Goal: Transaction & Acquisition: Obtain resource

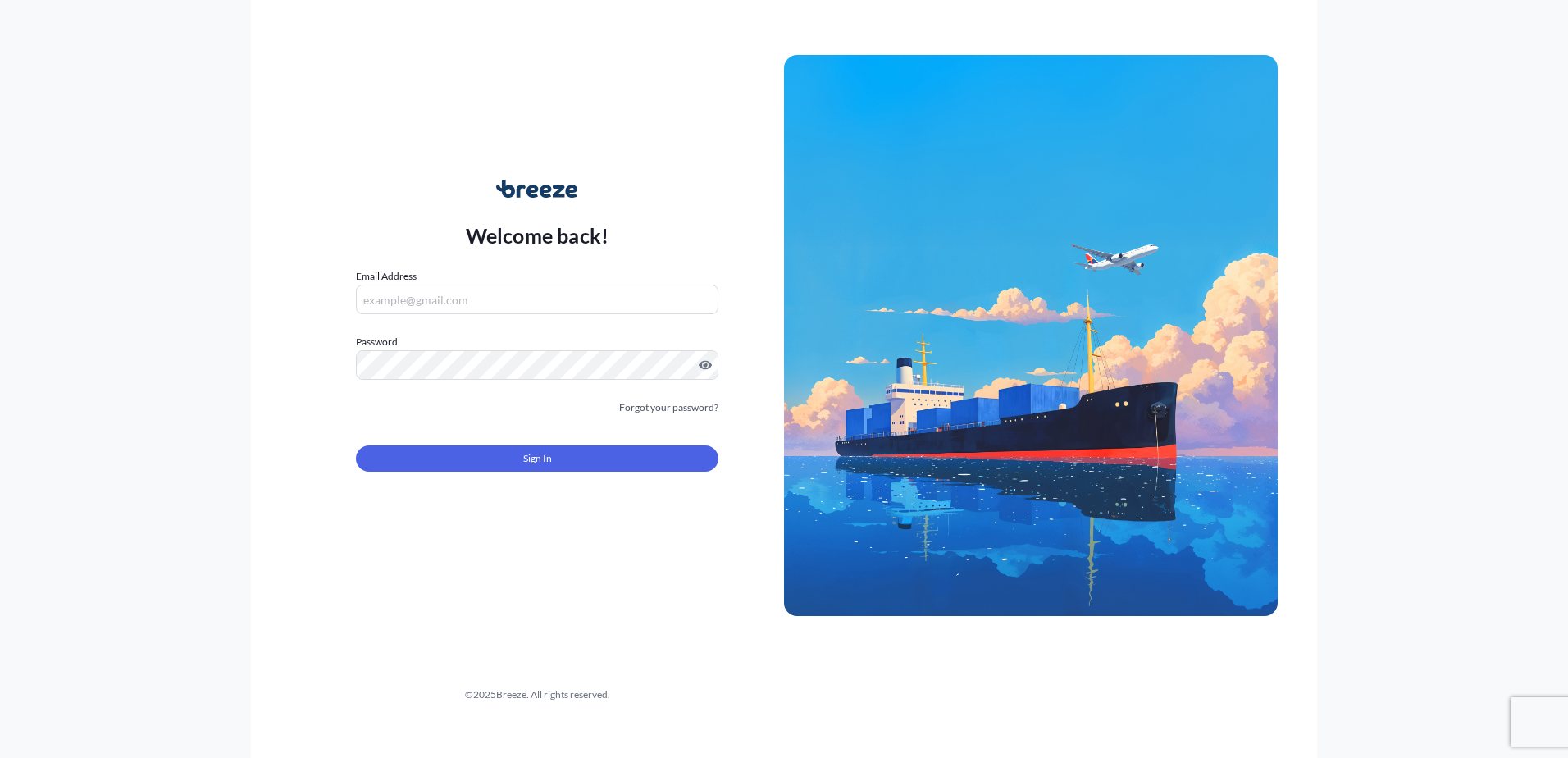
type input "[PERSON_NAME][EMAIL_ADDRESS][PERSON_NAME][DOMAIN_NAME]"
click at [484, 447] on button "Sign In" at bounding box center [537, 459] width 362 height 27
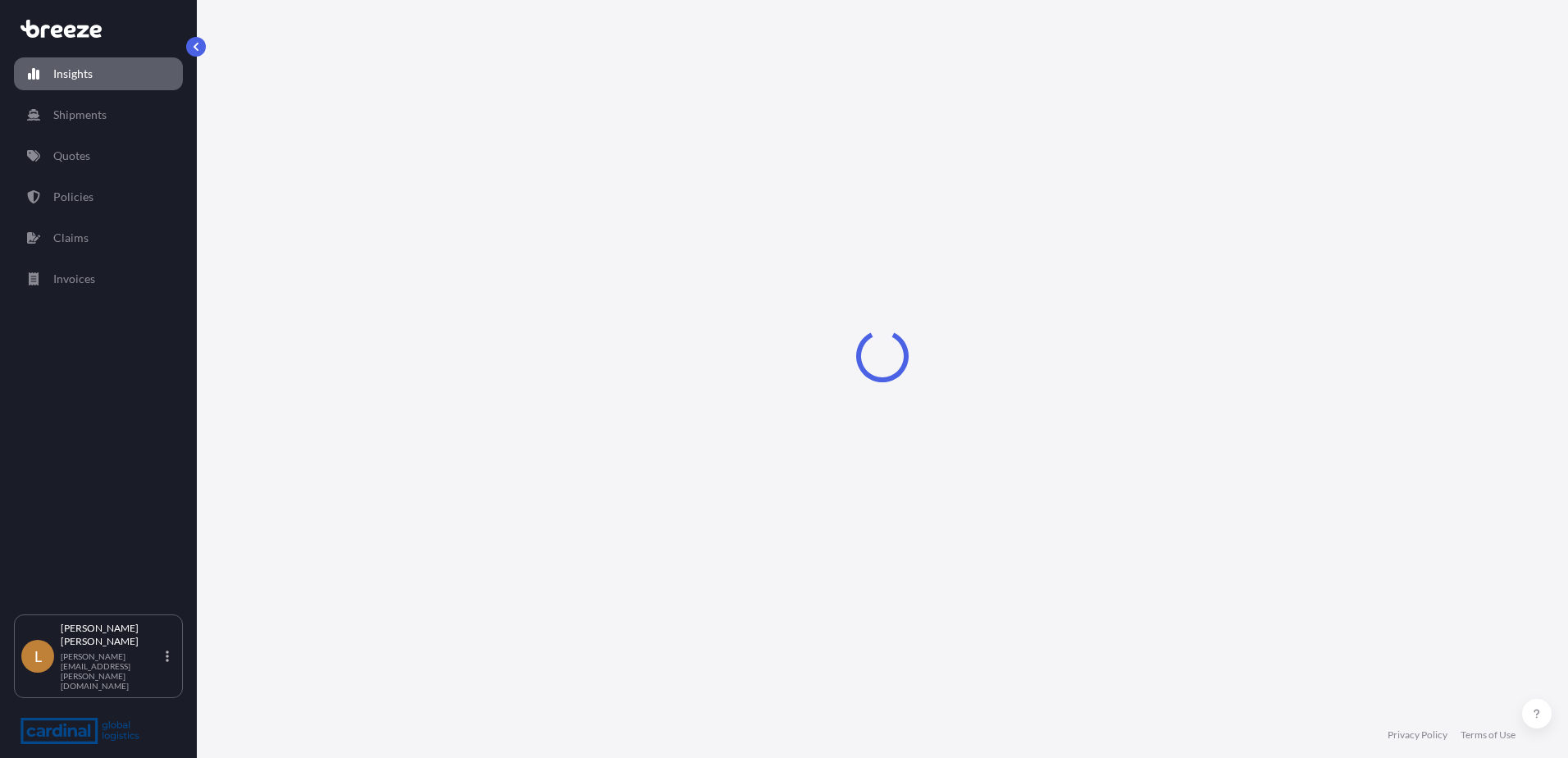
select select "2025"
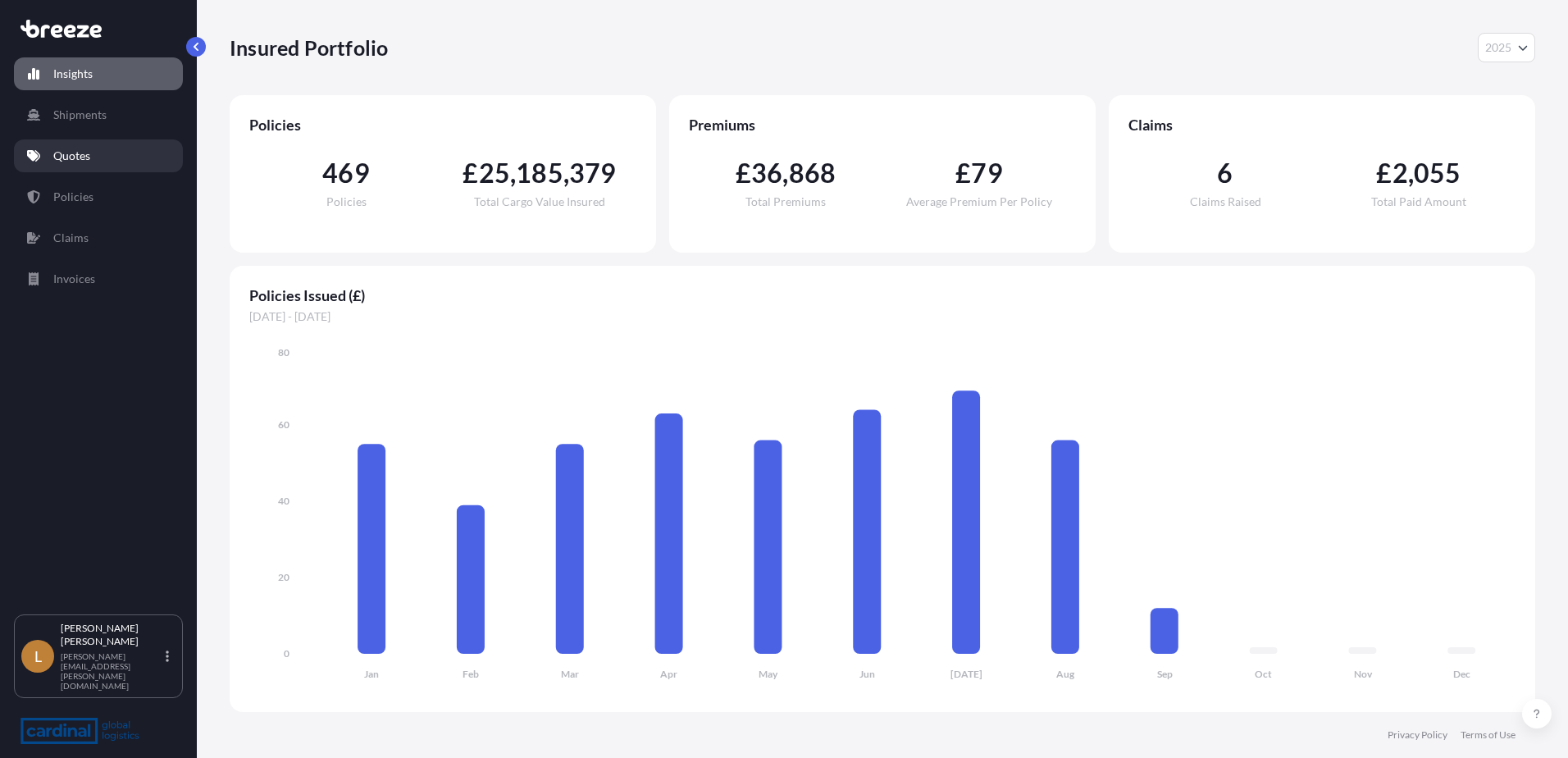
click at [93, 157] on link "Quotes" at bounding box center [98, 156] width 169 height 33
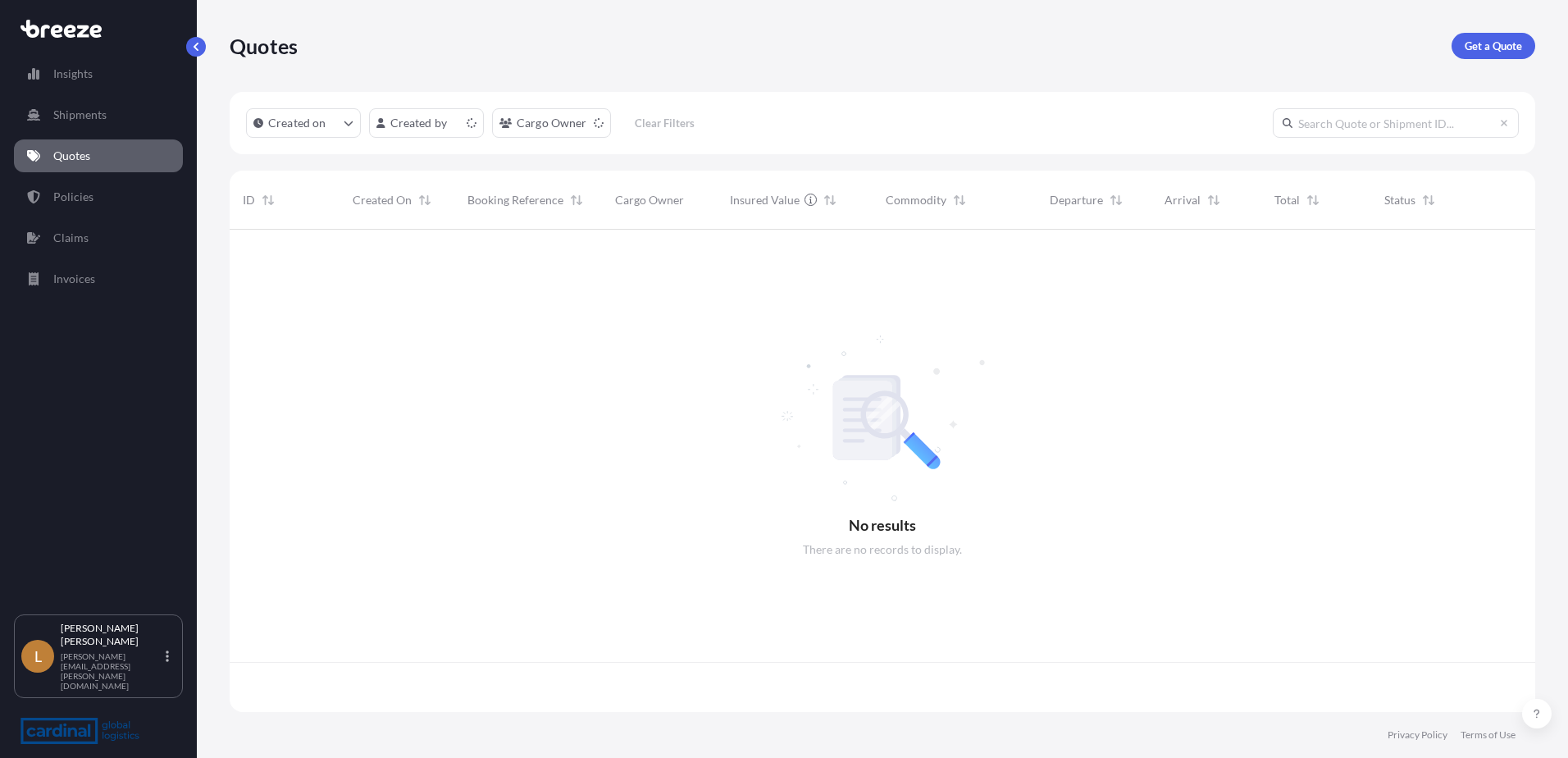
scroll to position [479, 1293]
click at [1482, 45] on p "Get a Quote" at bounding box center [1493, 46] width 58 height 16
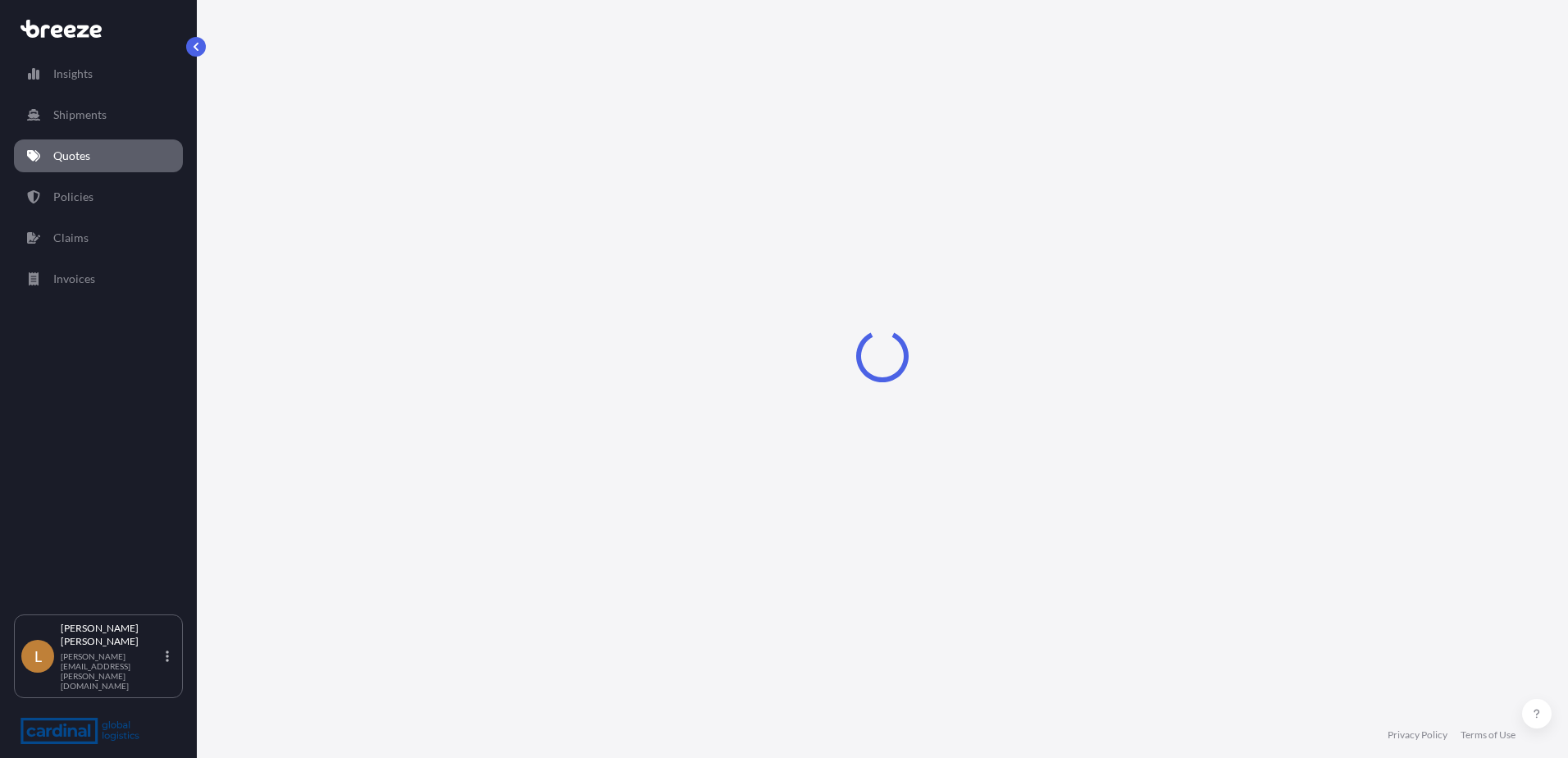
select select "Sea"
select select "1"
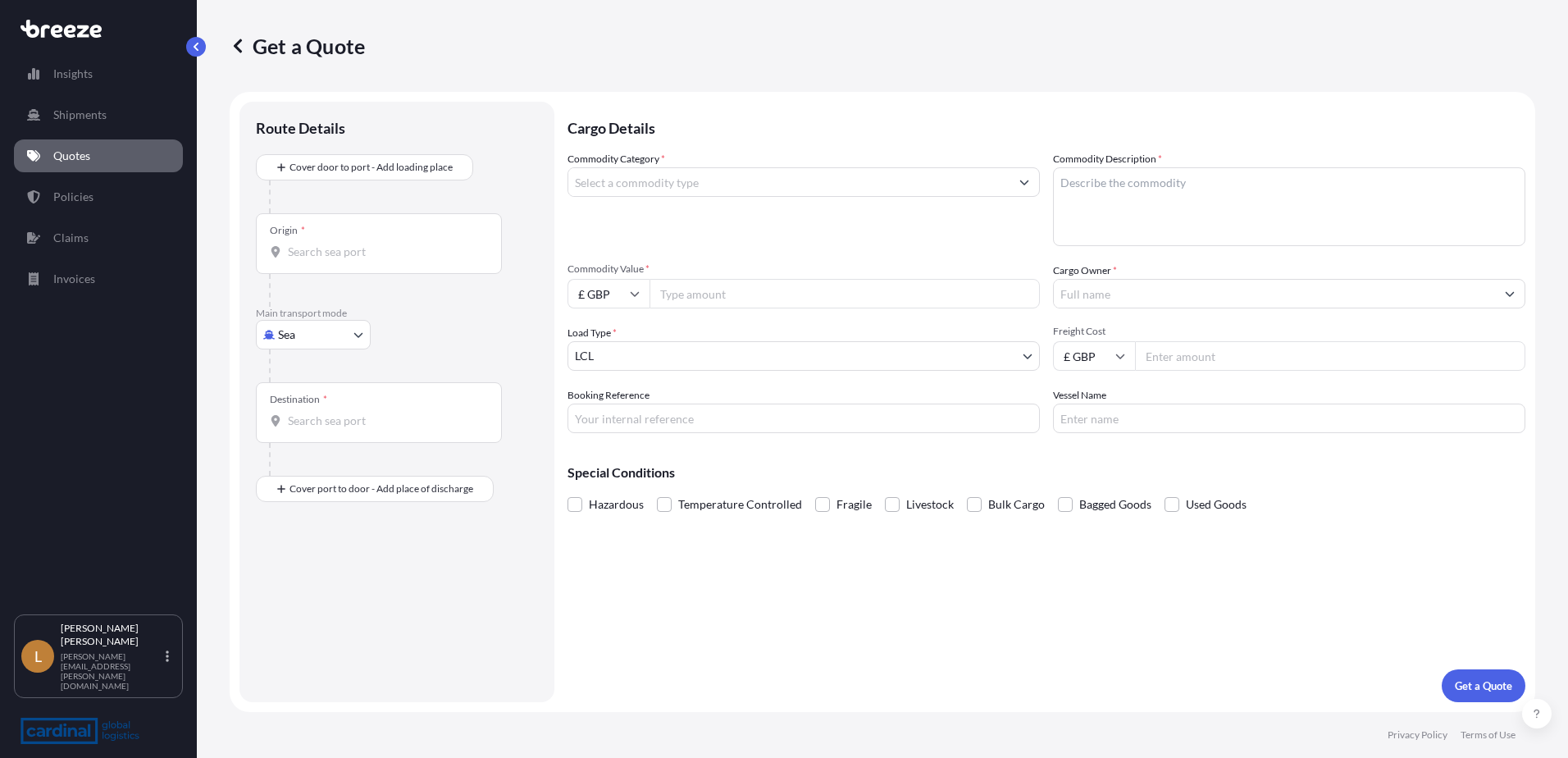
click at [692, 193] on input "Commodity Category *" at bounding box center [789, 182] width 441 height 29
type input "k"
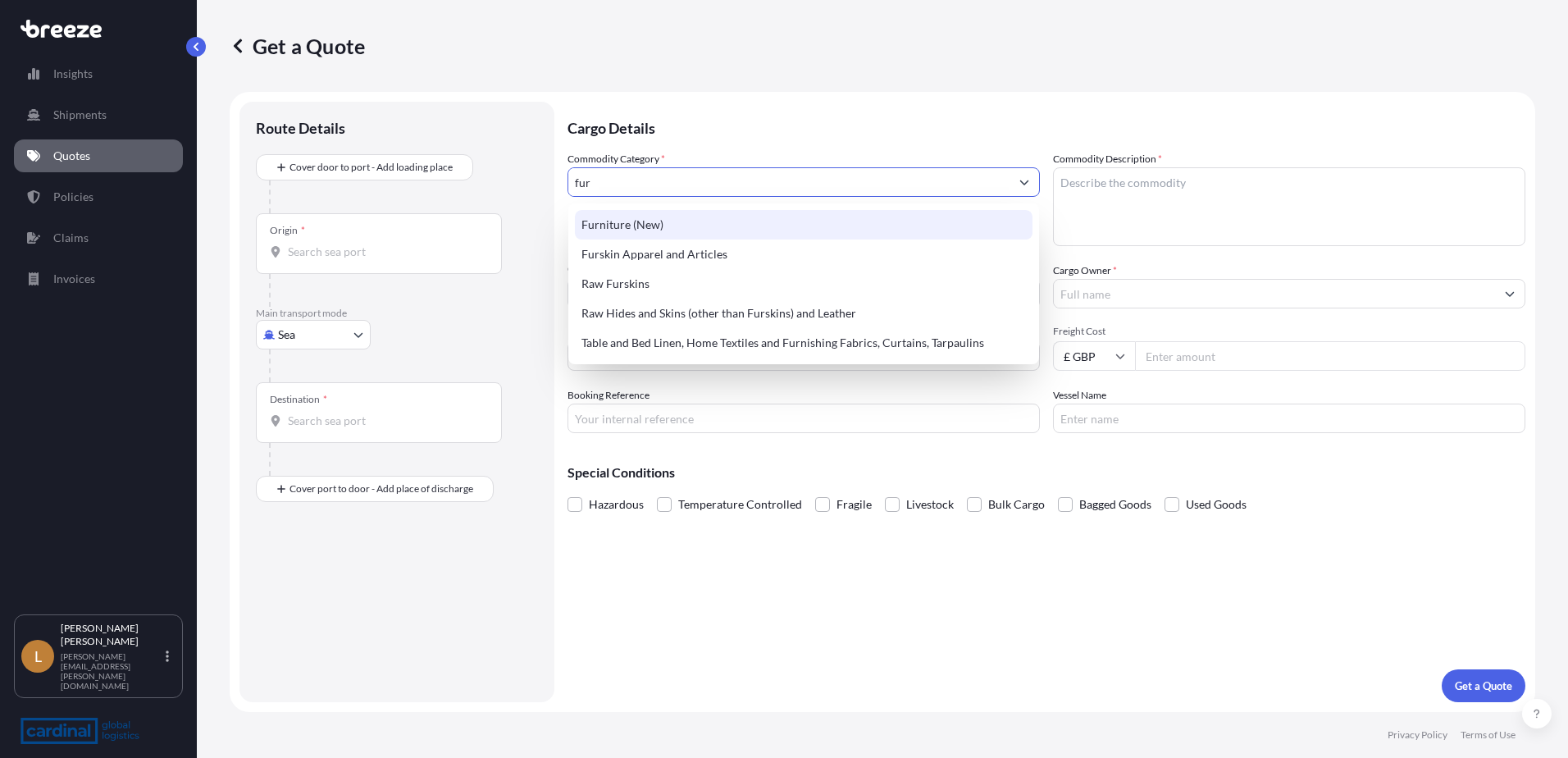
click at [669, 220] on div "Furniture (New)" at bounding box center [803, 225] width 458 height 29
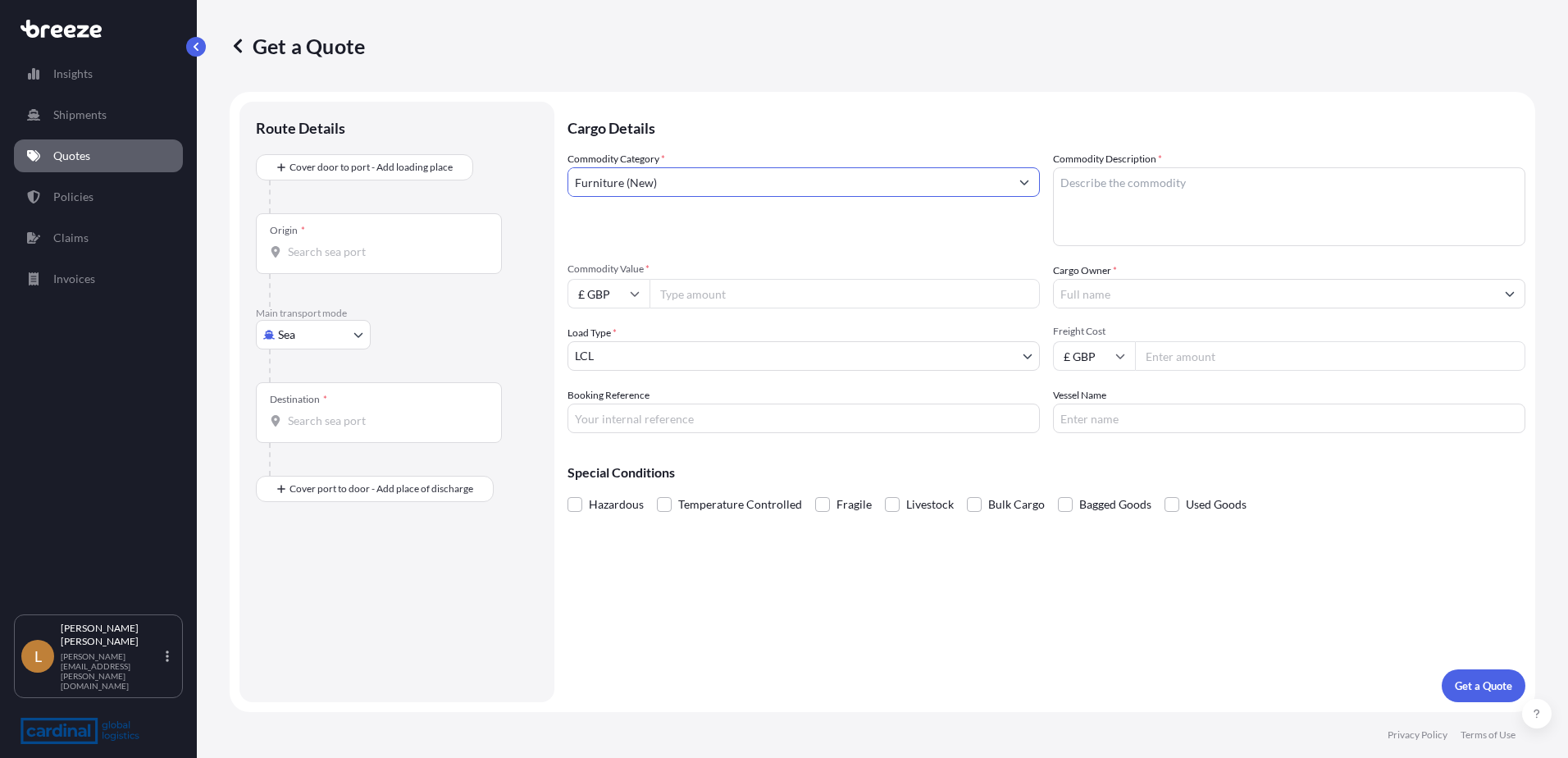
type input "Furniture (New)"
click at [1159, 187] on textarea "Commodity Description *" at bounding box center [1288, 206] width 472 height 79
type textarea "Kitchen furniture and fittings"
click at [678, 294] on input "Commodity Value *" at bounding box center [845, 293] width 390 height 29
type input "4925.01"
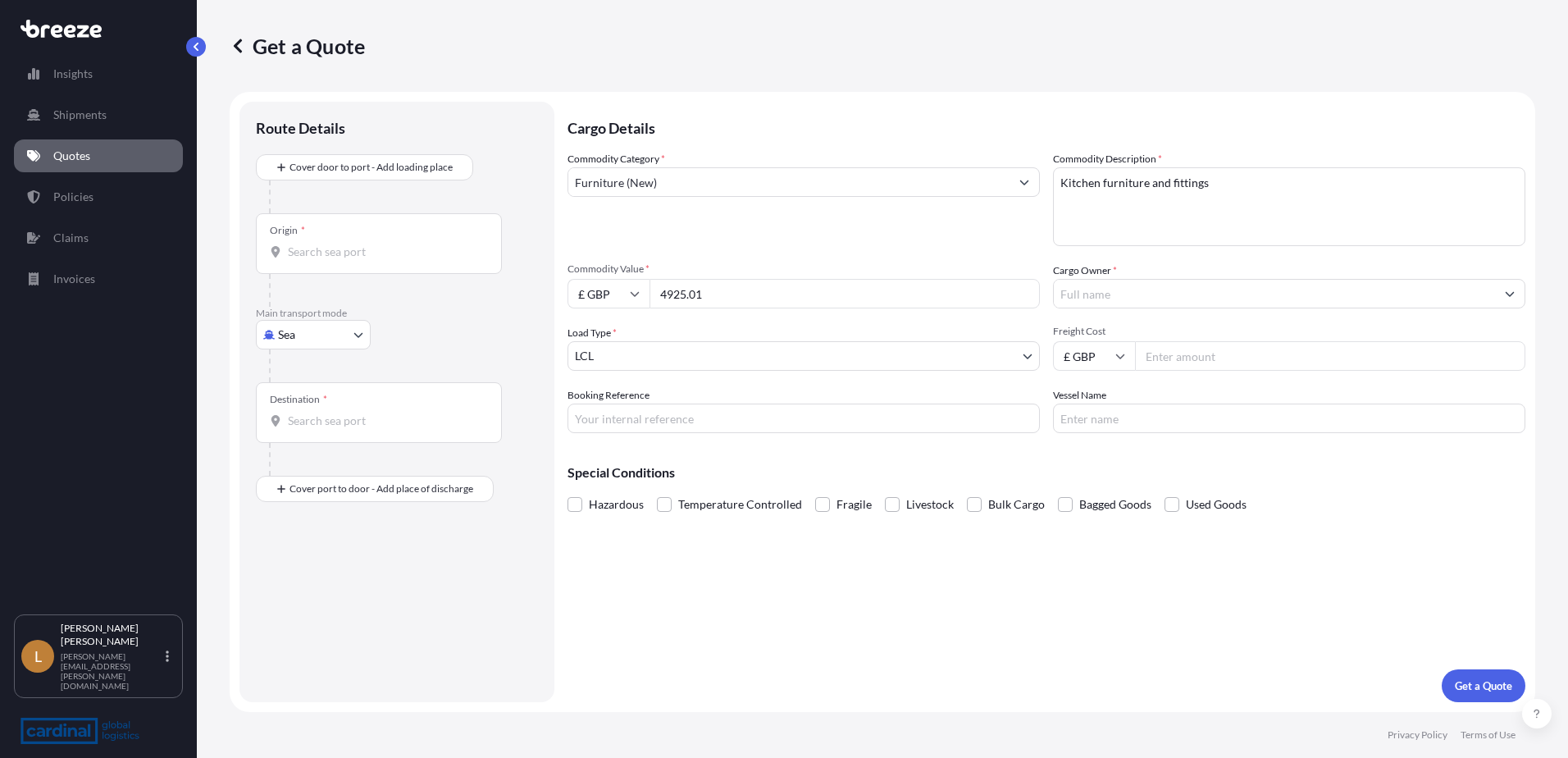
click at [1141, 286] on input "Cargo Owner *" at bounding box center [1274, 293] width 441 height 29
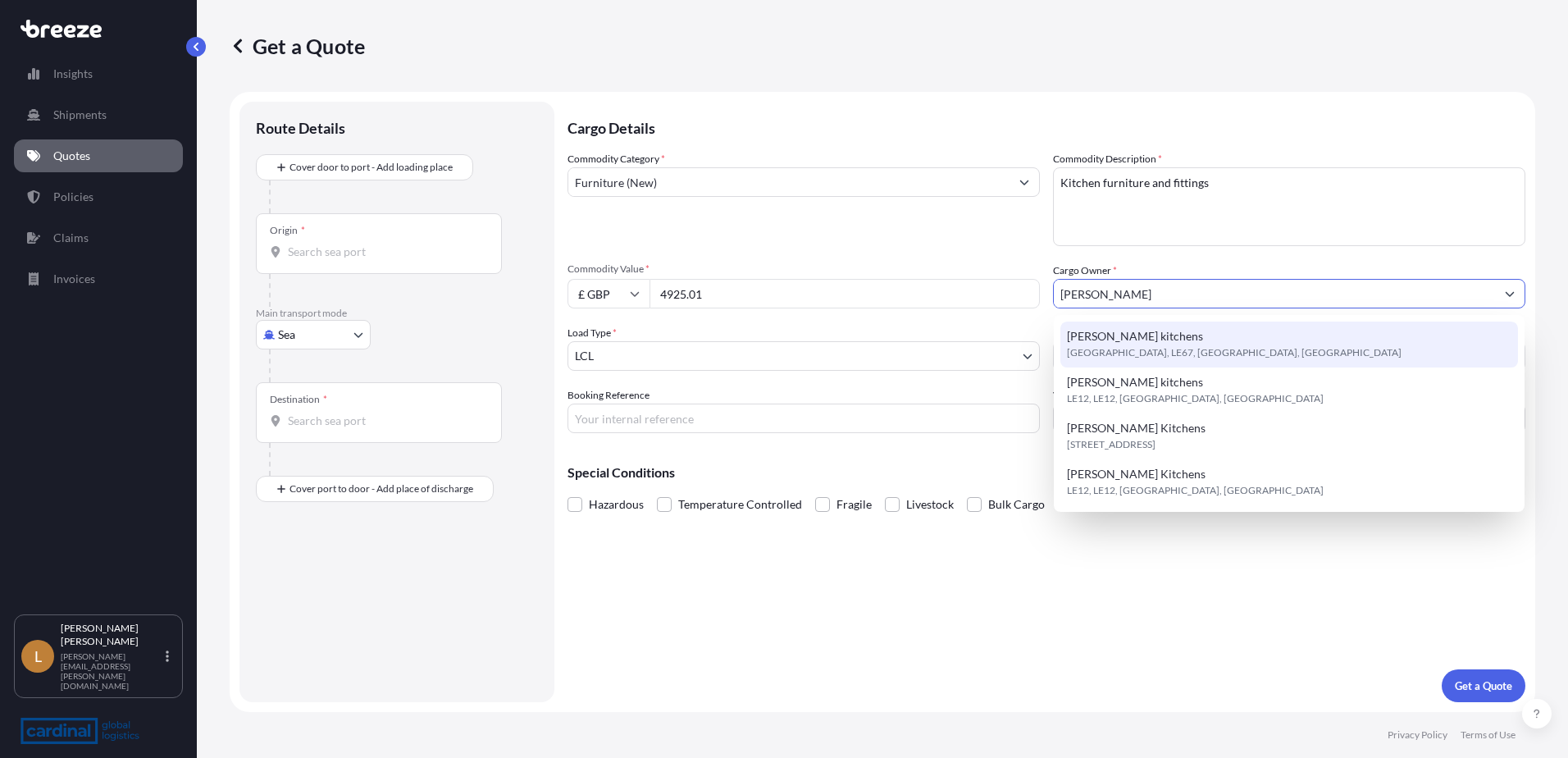
click at [1331, 347] on div "[PERSON_NAME] kitchens [GEOGRAPHIC_DATA], LE67, [GEOGRAPHIC_DATA], [GEOGRAPHIC_…" at bounding box center [1289, 344] width 458 height 46
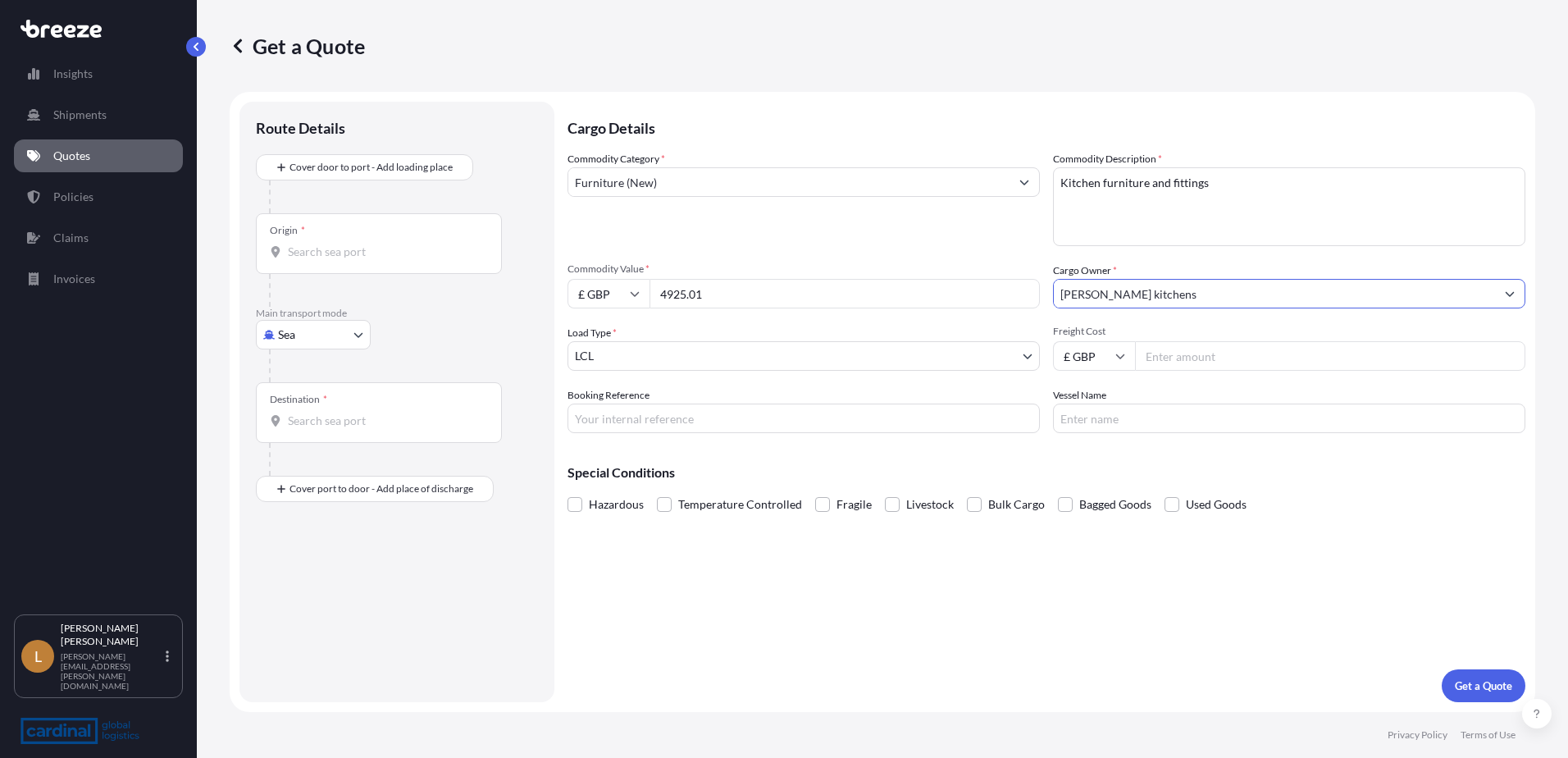
type input "[PERSON_NAME] kitchens"
click at [707, 356] on body "15 options available. 4 options available. 0 options available. 4 options avail…" at bounding box center [784, 379] width 1568 height 758
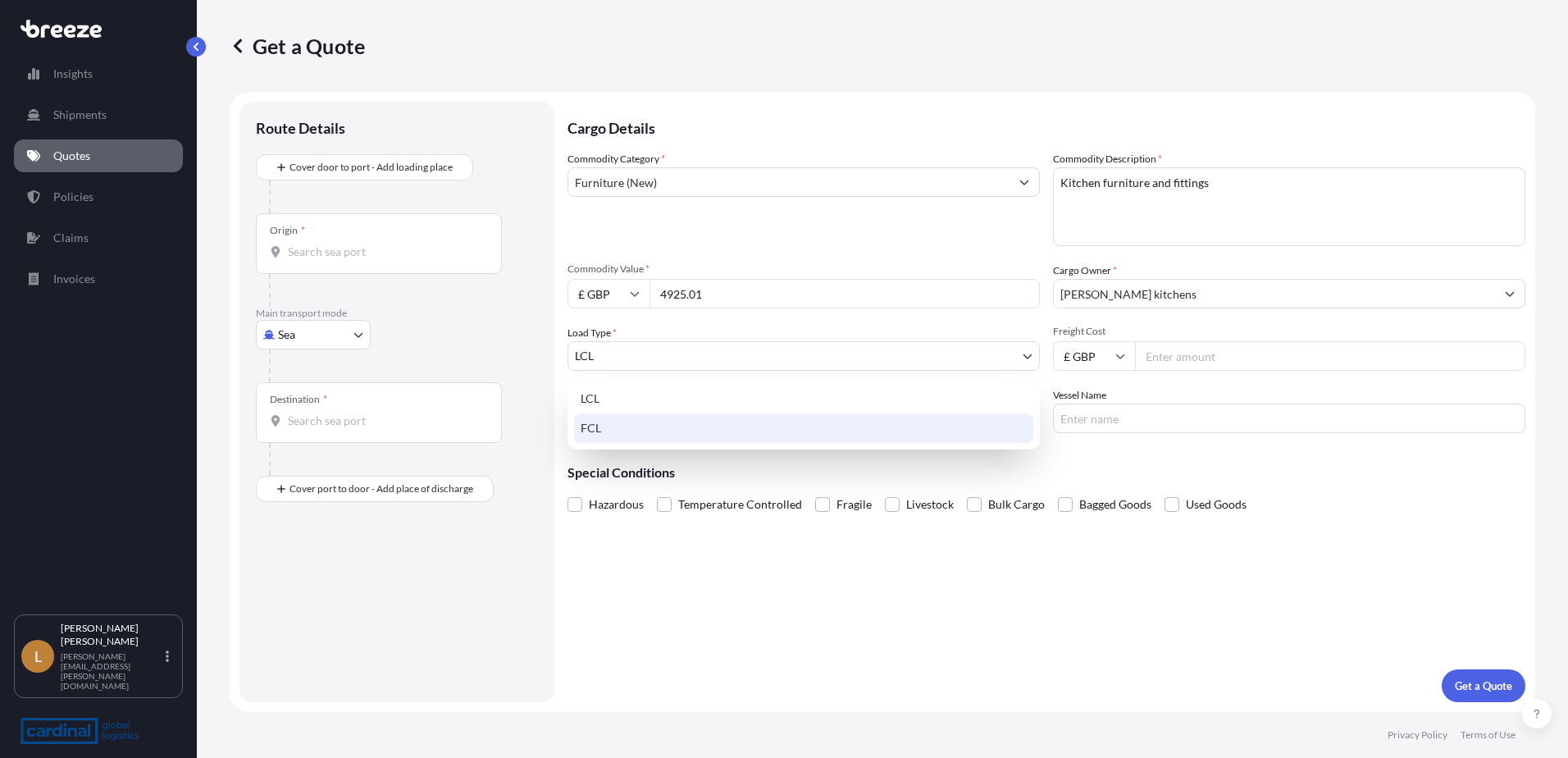
click at [657, 430] on div "FCL" at bounding box center [803, 428] width 459 height 29
select select "2"
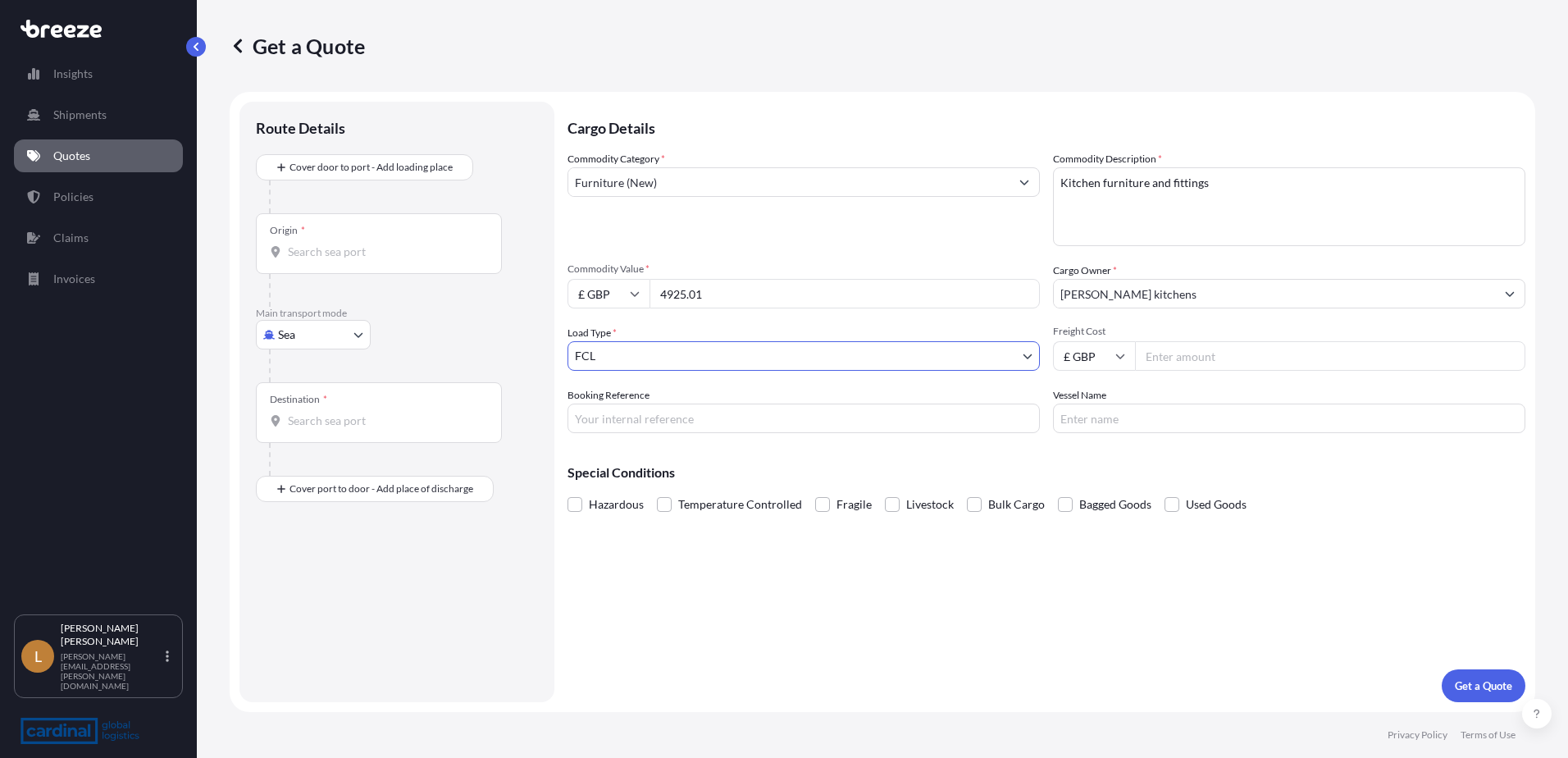
click at [1156, 354] on input "Freight Cost" at bounding box center [1330, 356] width 390 height 29
click at [653, 425] on input "Booking Reference" at bounding box center [803, 418] width 472 height 29
paste input "2PER5070045"
type input "2PER5070045"
click at [1503, 675] on button "Get a Quote" at bounding box center [1483, 686] width 83 height 33
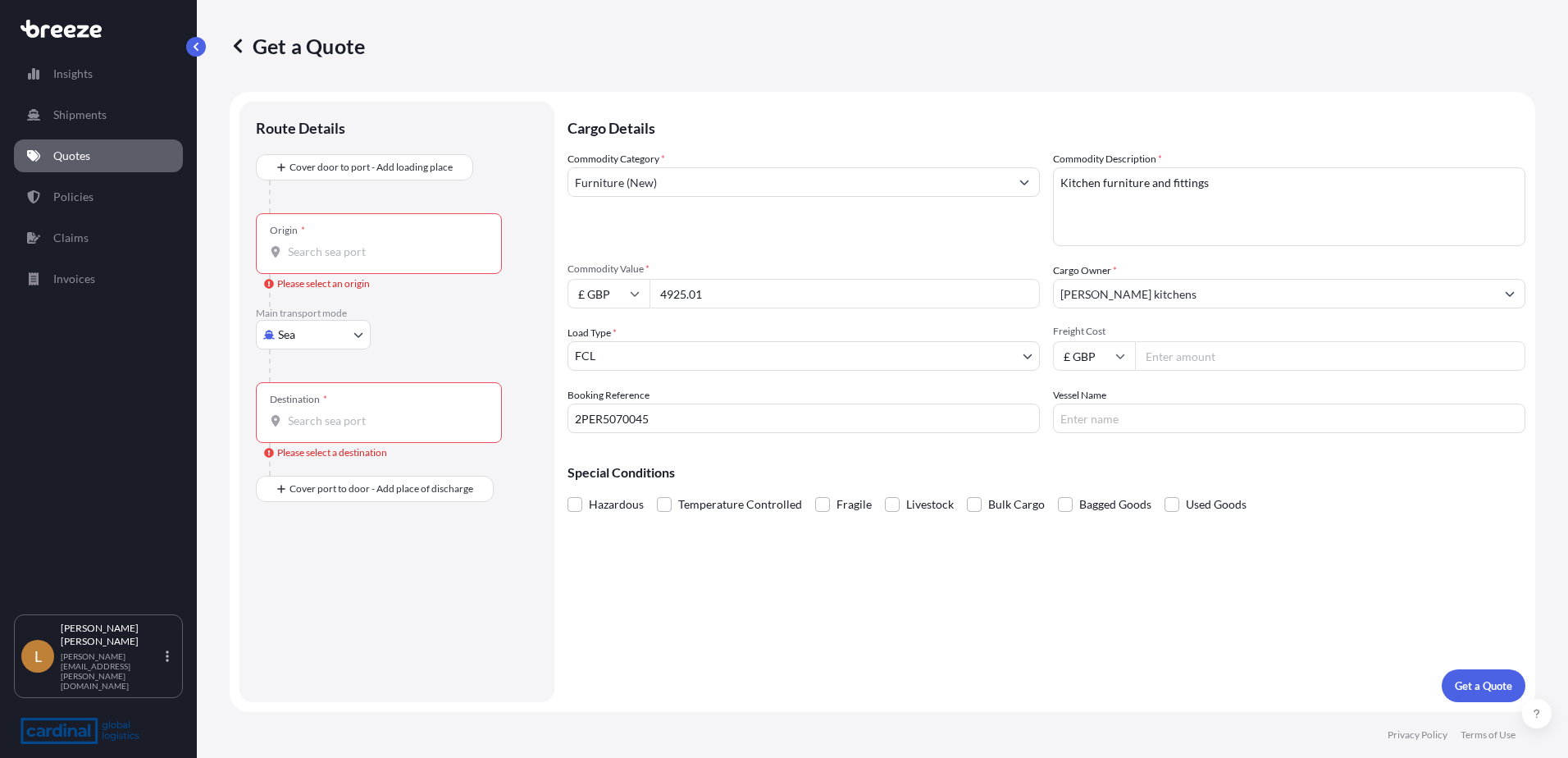
click at [316, 324] on body "Insights Shipments Quotes Policies Claims Invoices L [PERSON_NAME] [PERSON_NAME…" at bounding box center [784, 379] width 1568 height 758
click at [320, 431] on div "Road" at bounding box center [313, 436] width 101 height 29
select select "Road"
select select "1"
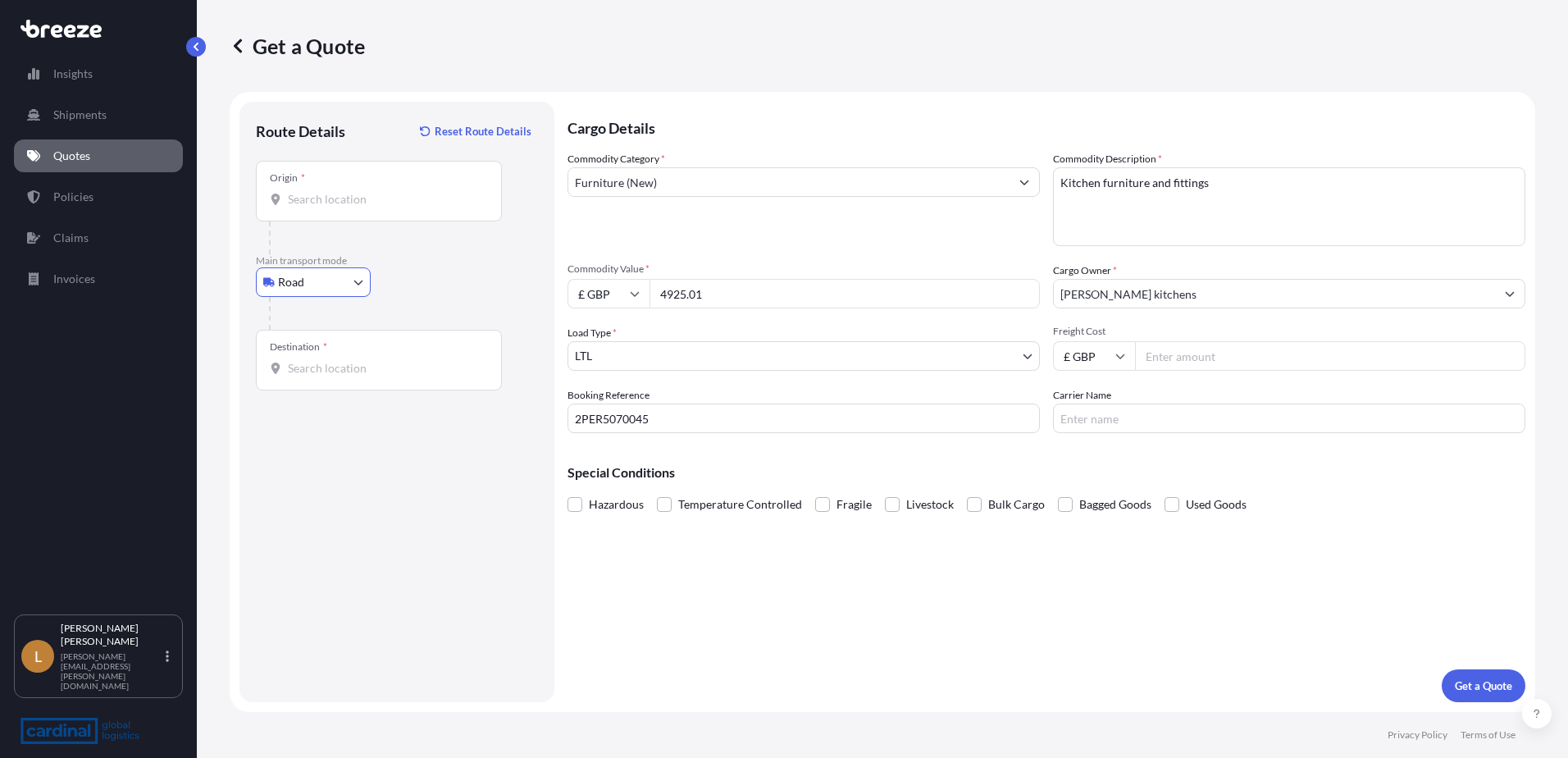
click at [317, 212] on div "Origin *" at bounding box center [378, 191] width 246 height 61
click at [317, 207] on input "Origin *" at bounding box center [384, 199] width 194 height 16
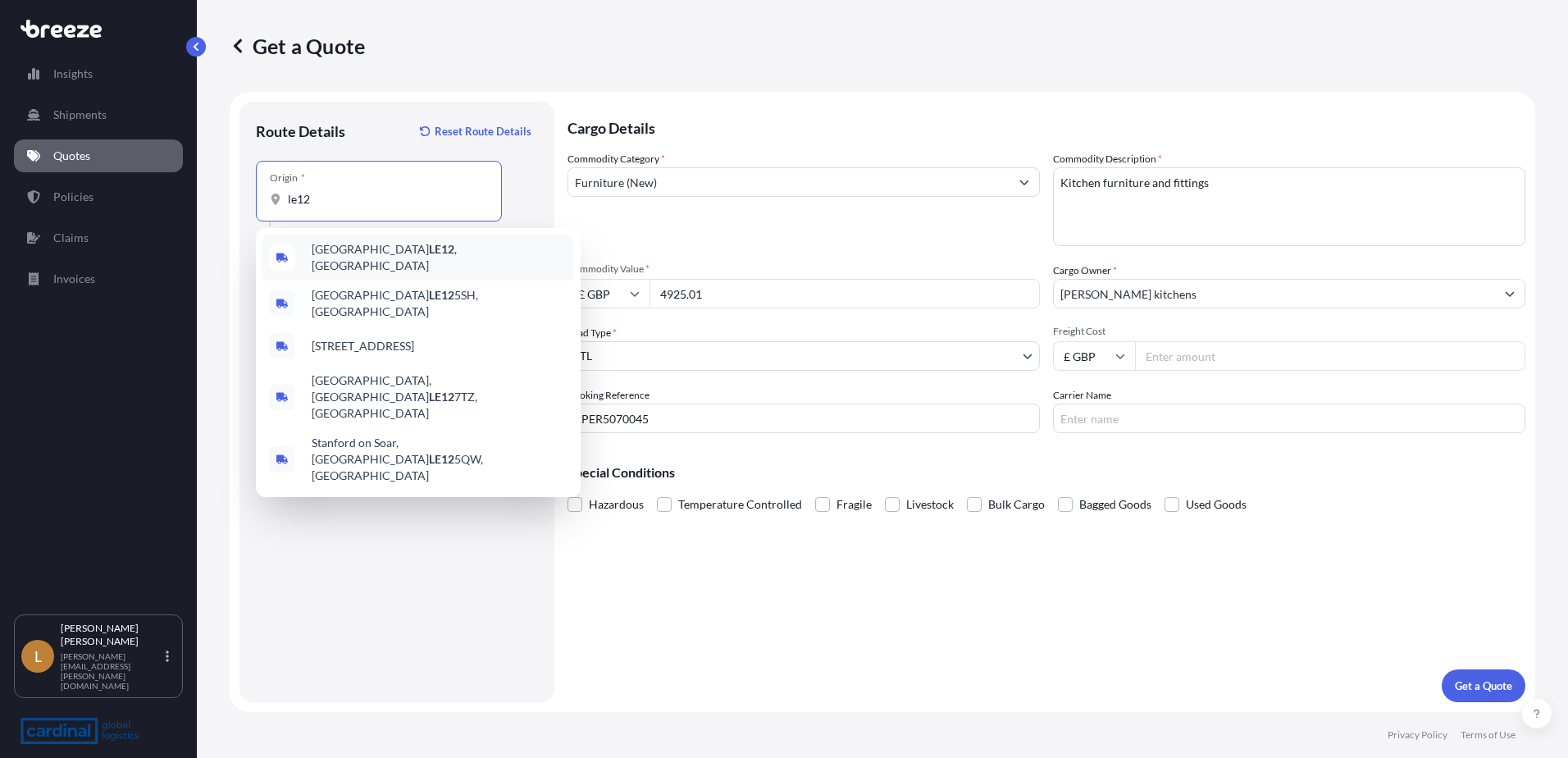
click at [365, 251] on span "Loughborough LE12 , [GEOGRAPHIC_DATA]" at bounding box center [439, 257] width 255 height 33
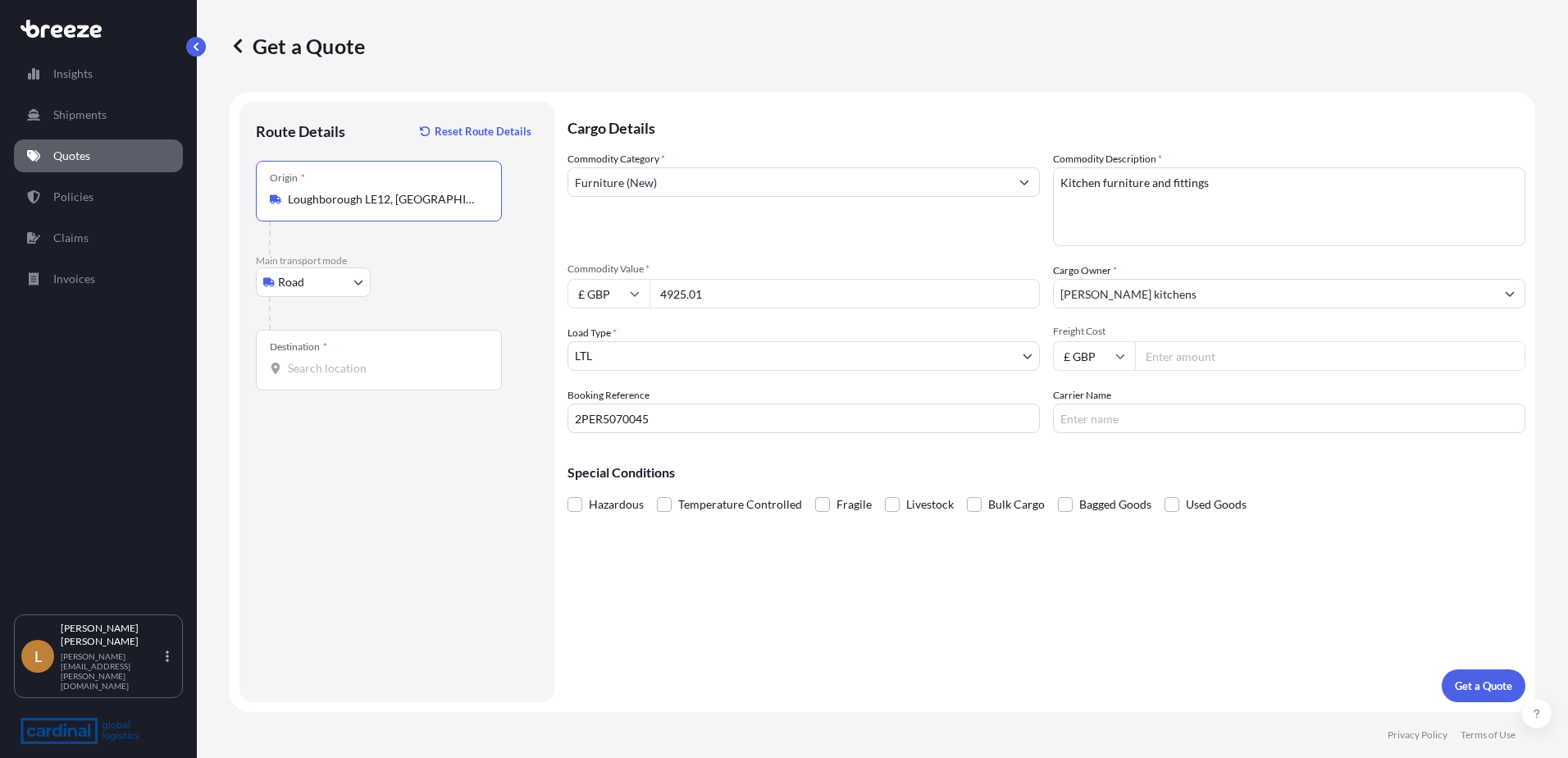
type input "Loughborough LE12, [GEOGRAPHIC_DATA]"
click at [321, 369] on input "Destination *" at bounding box center [384, 367] width 194 height 16
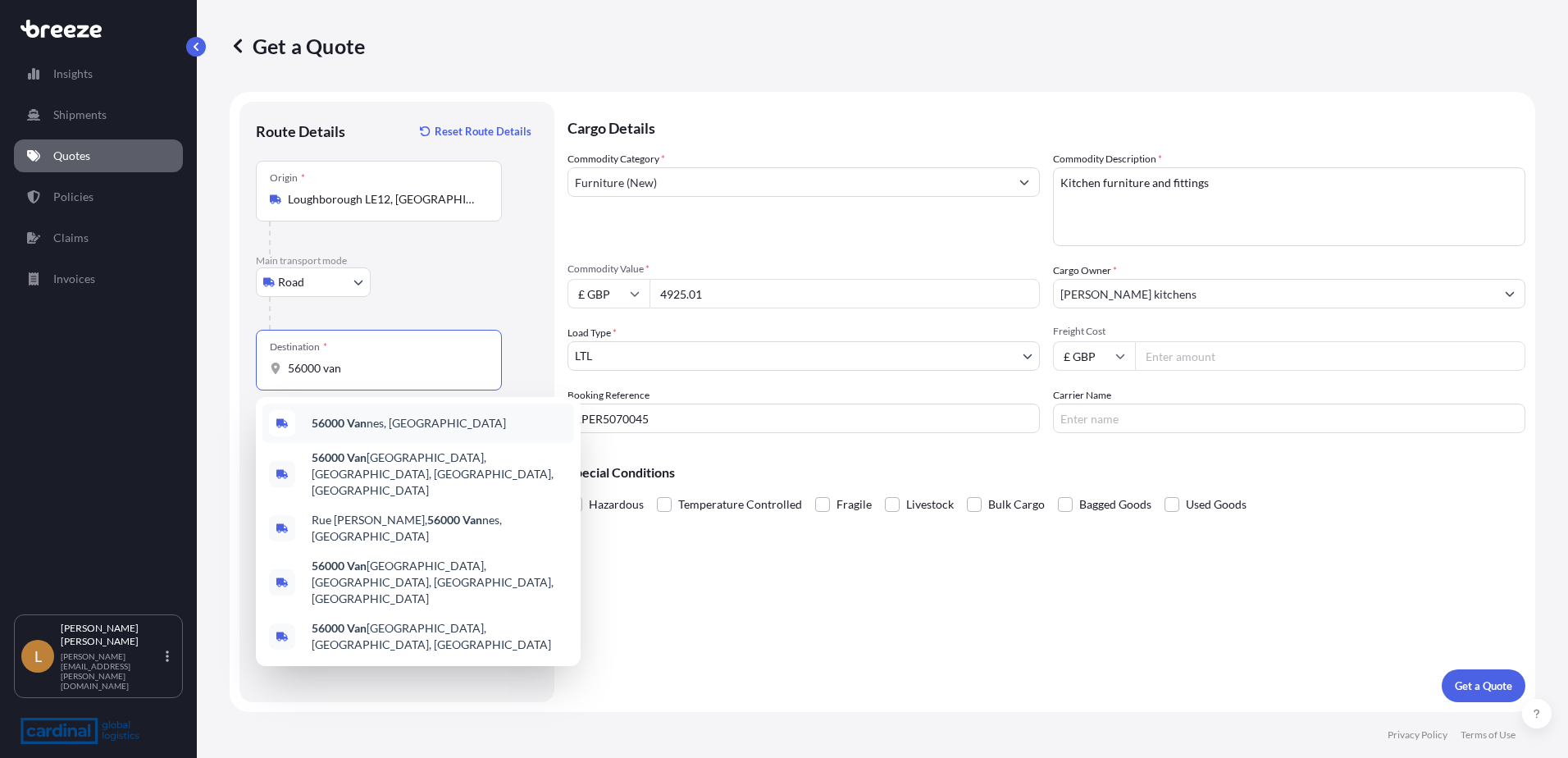
click at [429, 428] on div "56000 Van nes, [GEOGRAPHIC_DATA]" at bounding box center [418, 423] width 311 height 40
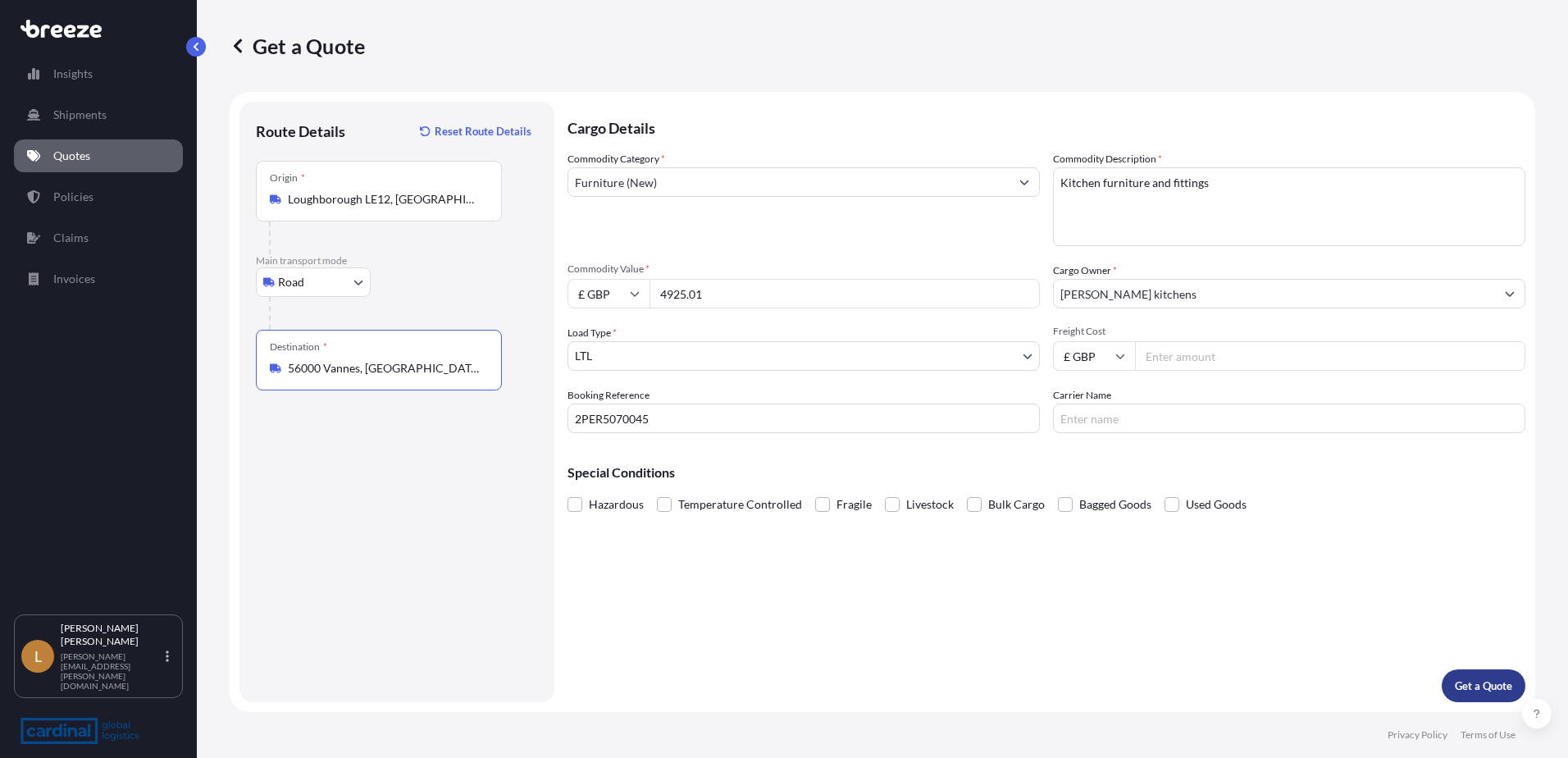
type input "56000 Vannes, [GEOGRAPHIC_DATA]"
click at [1487, 692] on p "Get a Quote" at bounding box center [1483, 685] width 58 height 16
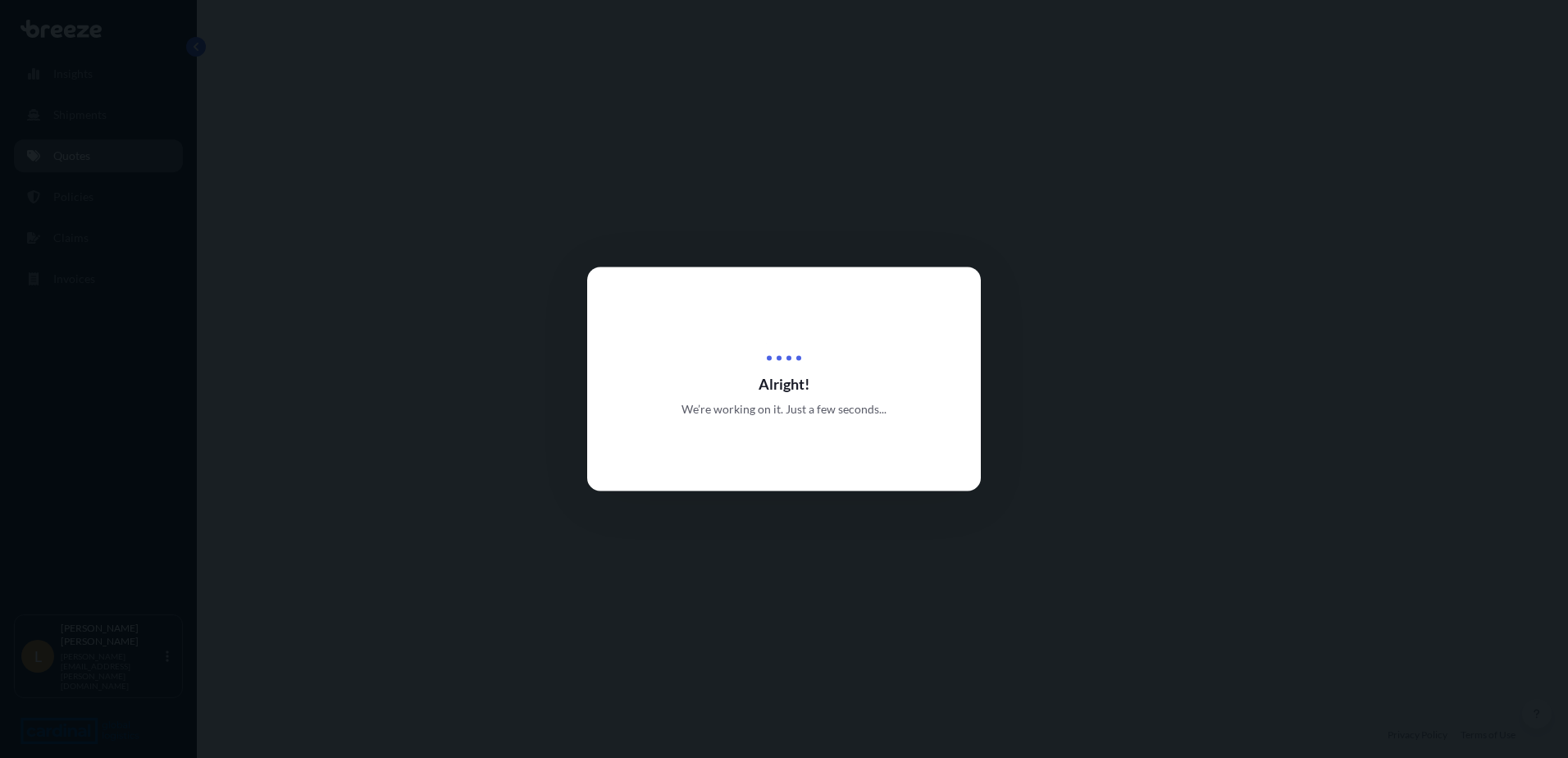
select select "Road"
select select "1"
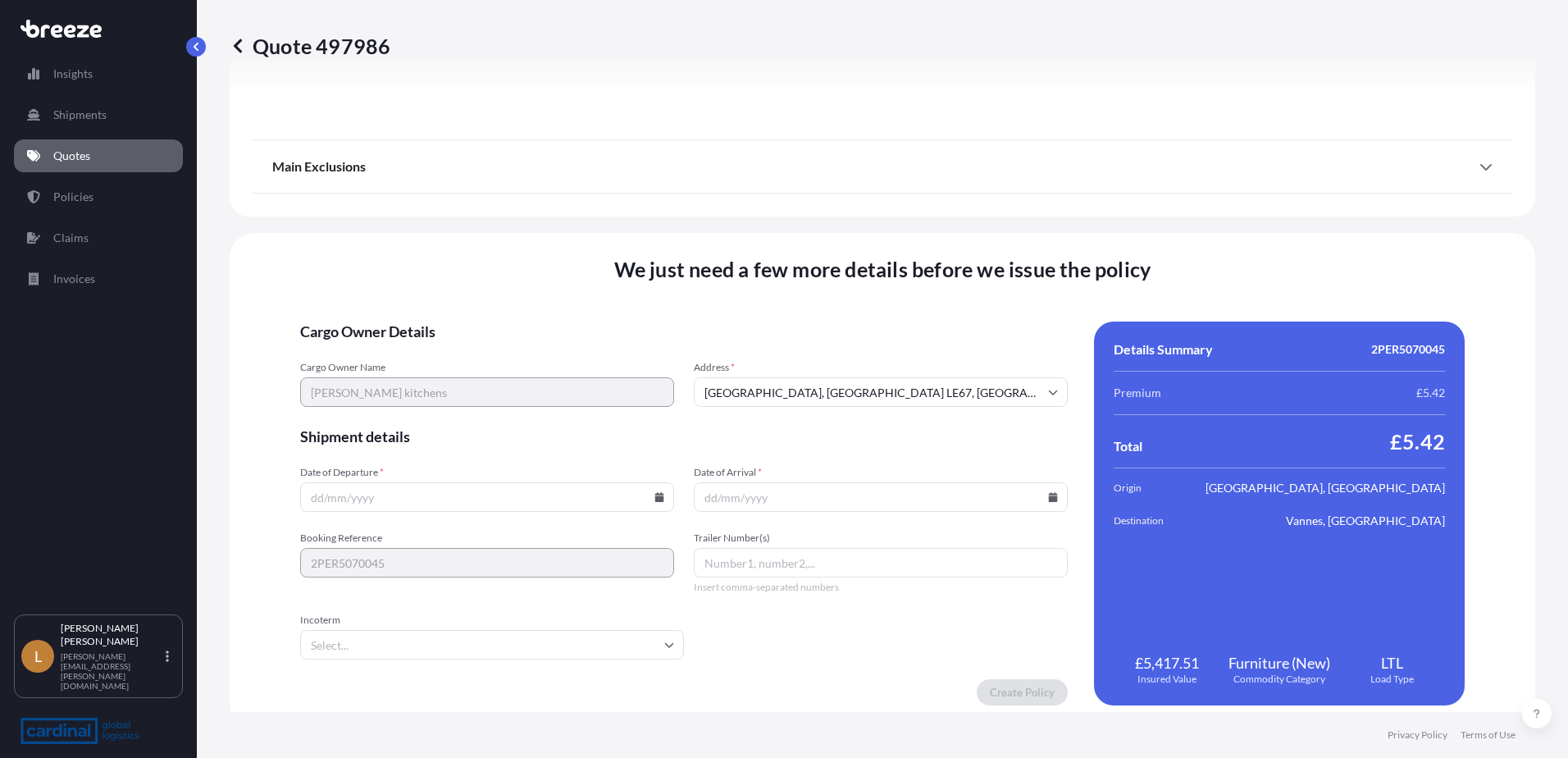
scroll to position [1829, 0]
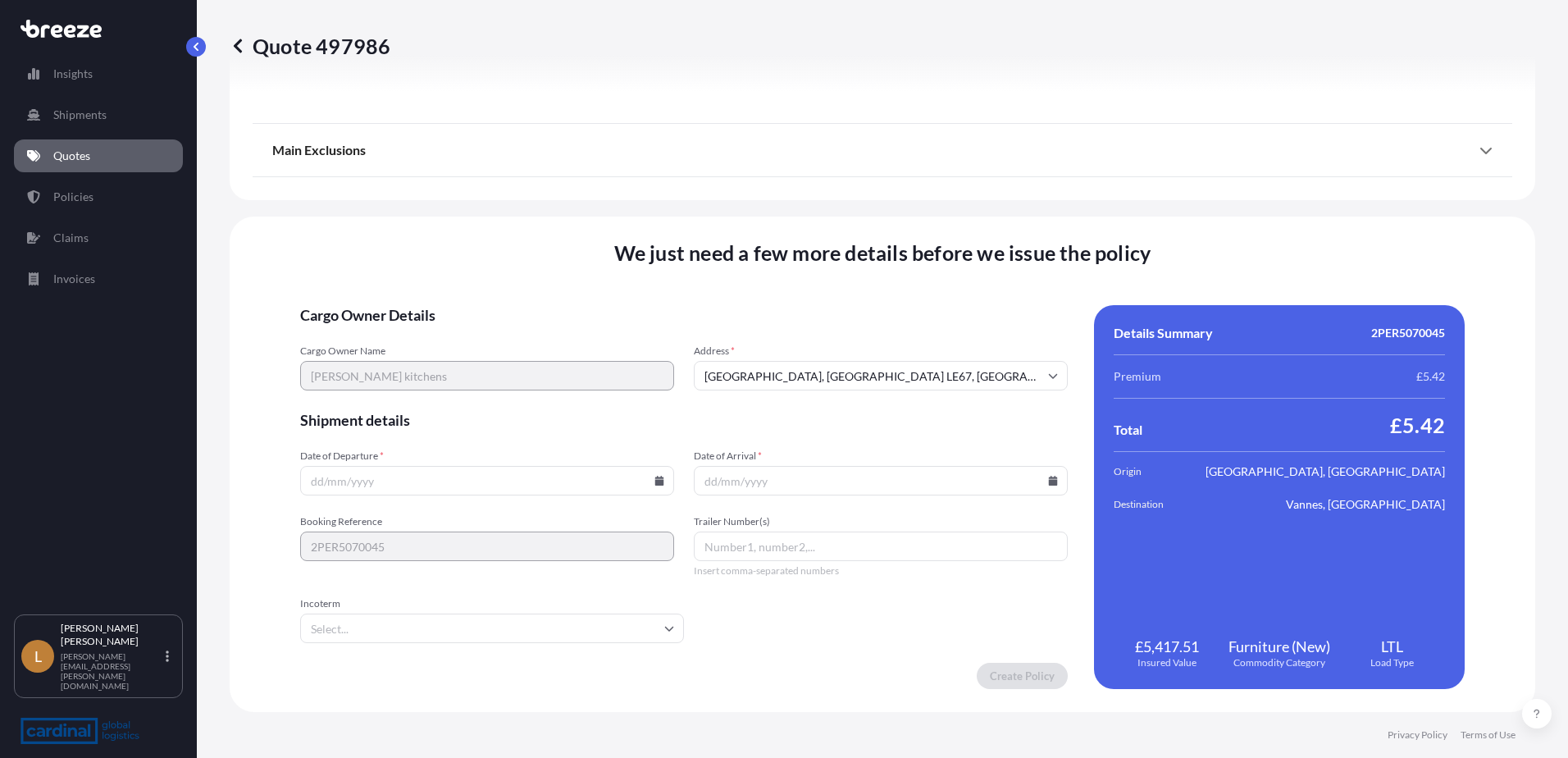
click at [487, 494] on input "Date of Departure *" at bounding box center [487, 480] width 374 height 29
click at [659, 478] on icon at bounding box center [660, 480] width 9 height 9
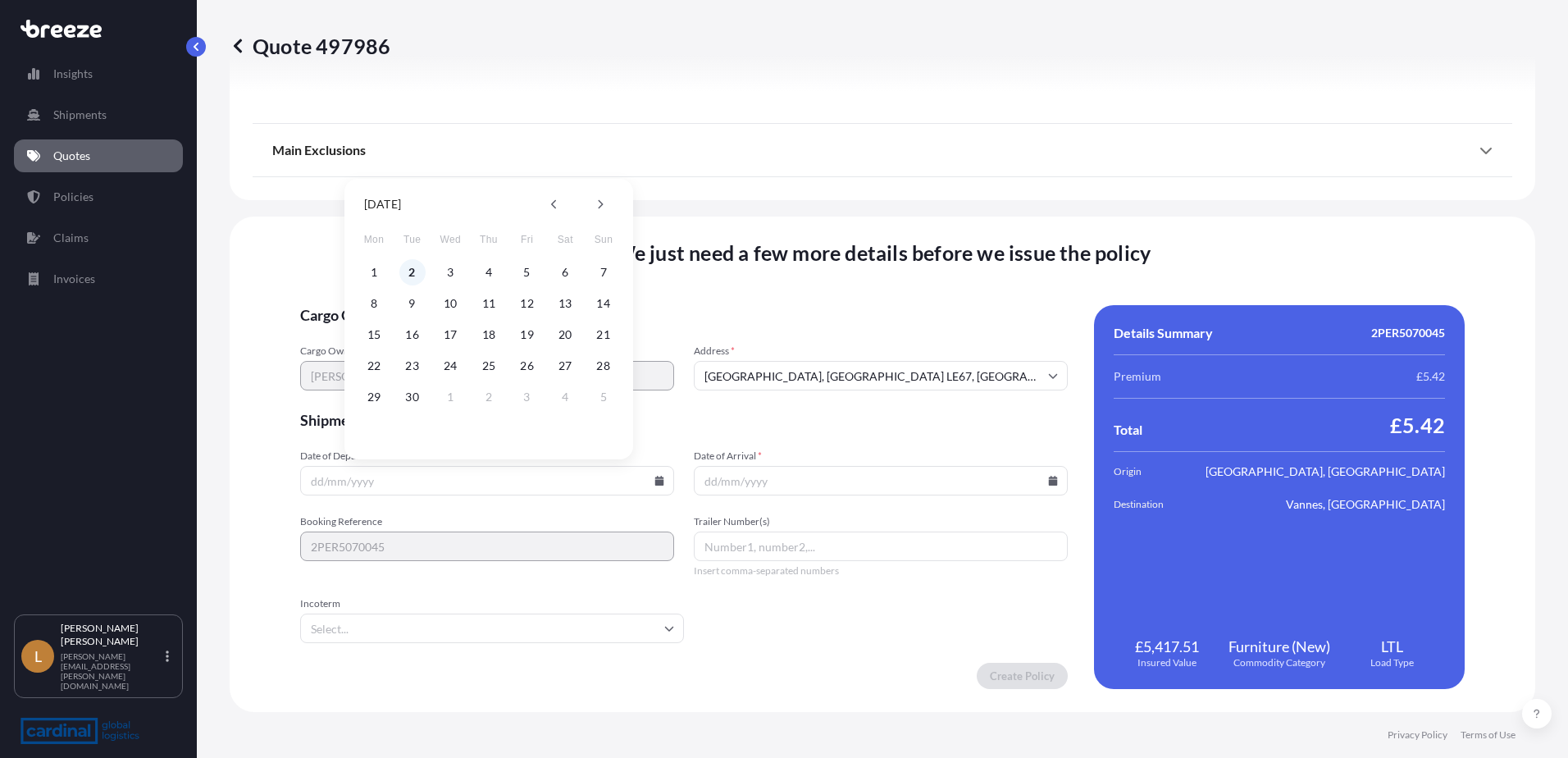
click at [415, 273] on button "2" at bounding box center [412, 272] width 27 height 27
type input "[DATE]"
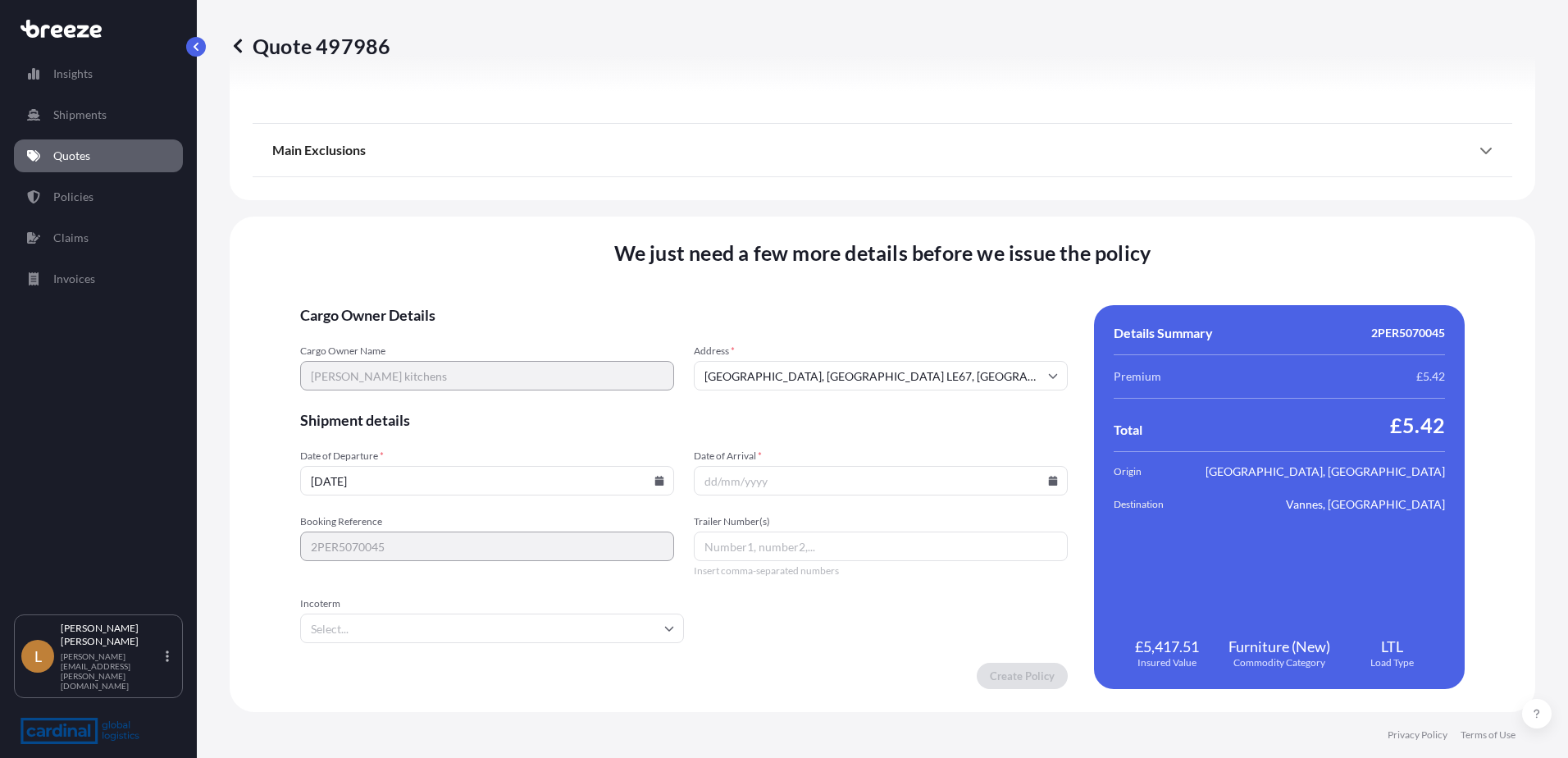
click at [784, 478] on input "Date of Arrival *" at bounding box center [880, 480] width 374 height 29
click at [1048, 482] on icon at bounding box center [1053, 480] width 9 height 9
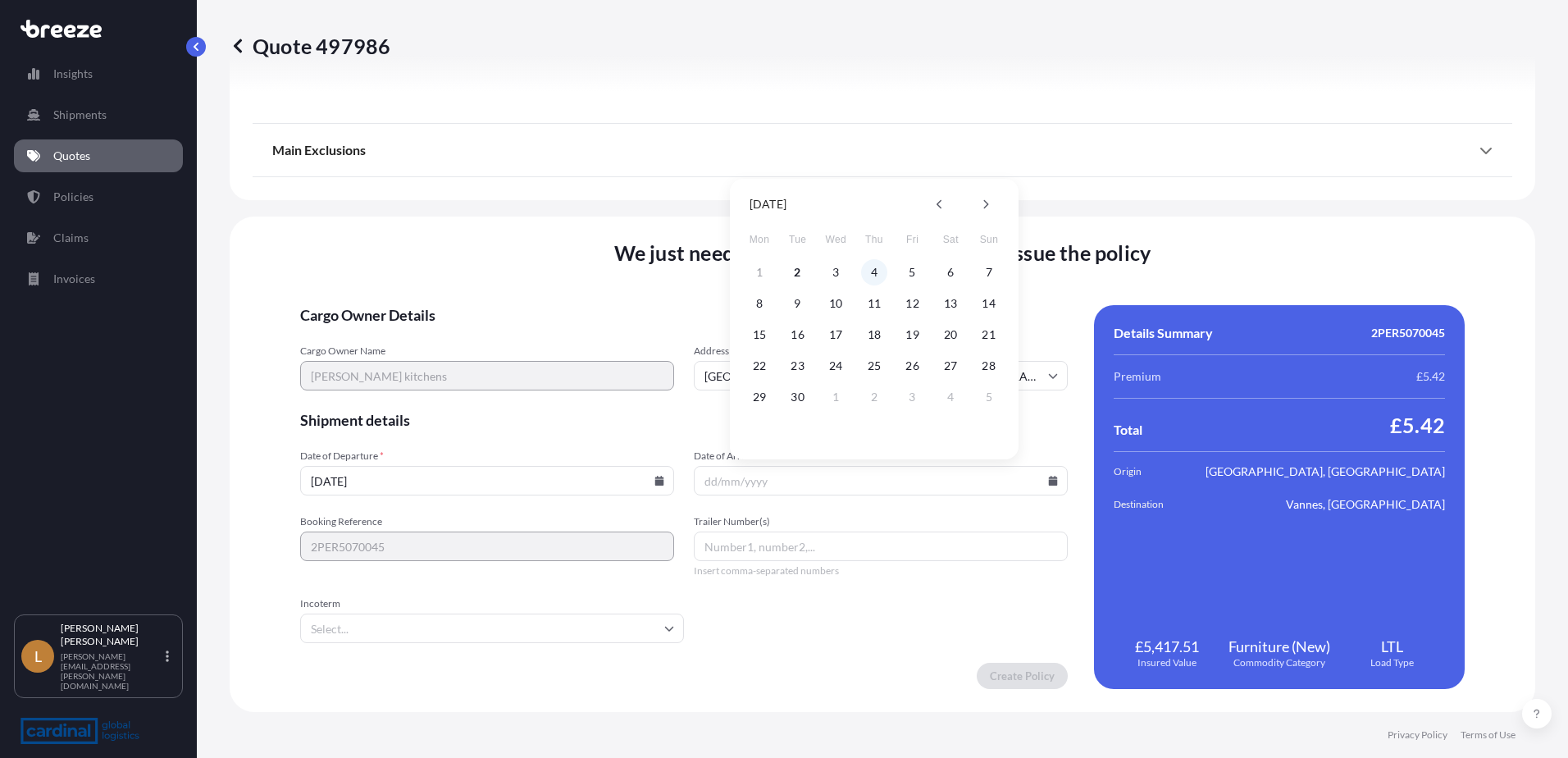
click at [876, 272] on button "4" at bounding box center [874, 272] width 27 height 27
type input "[DATE]"
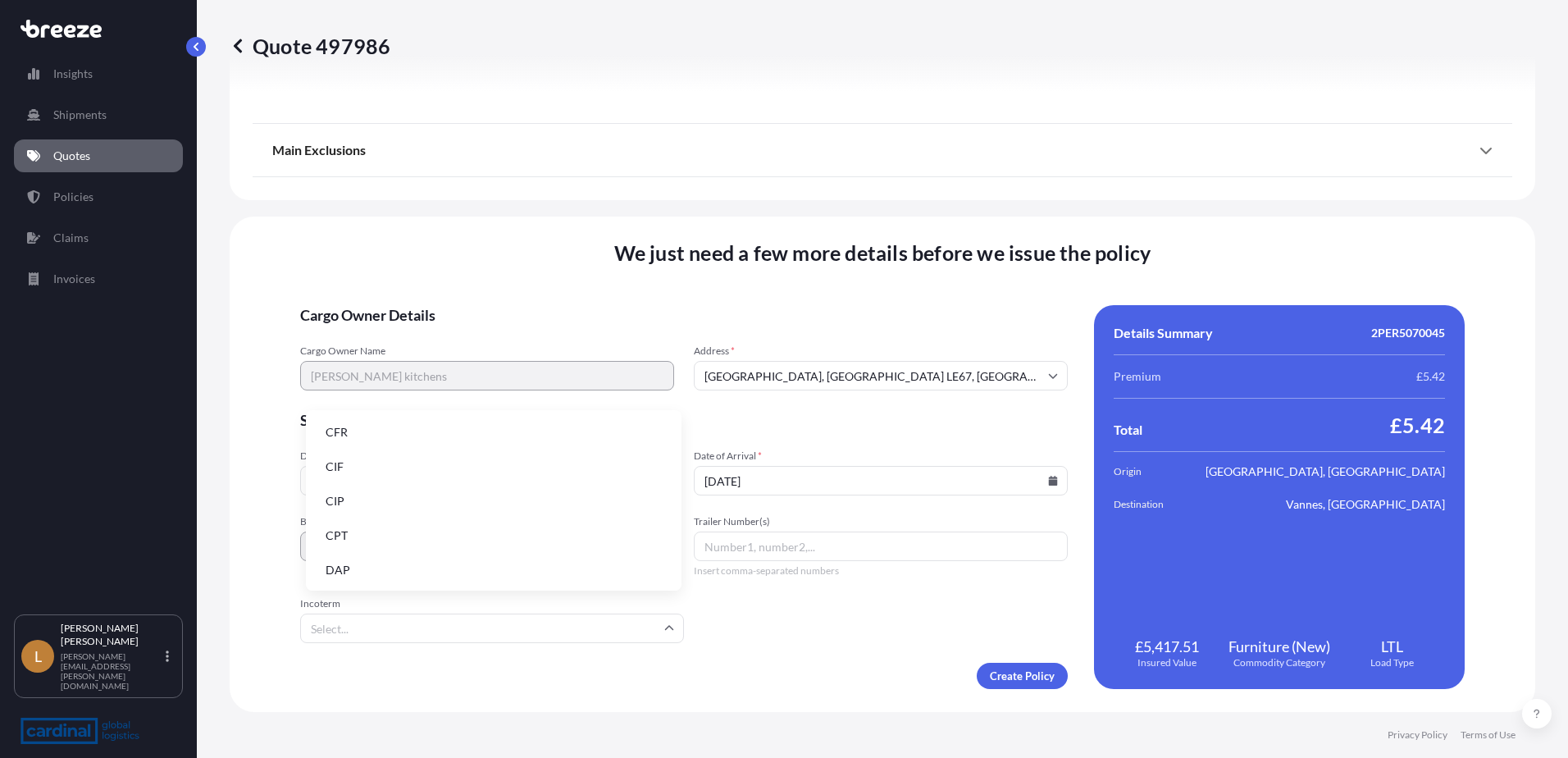
click at [421, 619] on input "Incoterm" at bounding box center [492, 628] width 384 height 29
click at [390, 519] on li "DDP" at bounding box center [493, 522] width 362 height 31
